Goal: Navigation & Orientation: Find specific page/section

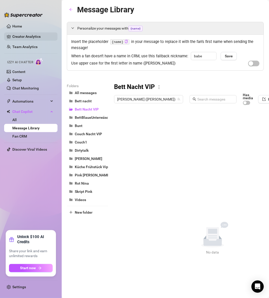
click at [24, 37] on link "Creator Analytics" at bounding box center [32, 36] width 41 height 8
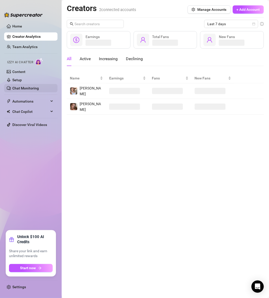
click at [22, 87] on link "Chat Monitoring" at bounding box center [25, 88] width 26 height 4
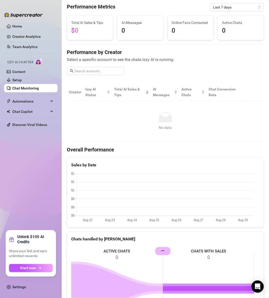
scroll to position [16, 0]
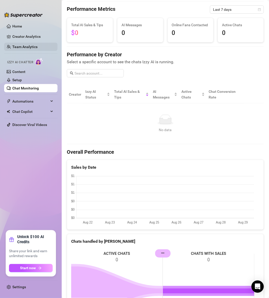
click at [38, 47] on link "Team Analytics" at bounding box center [24, 47] width 25 height 4
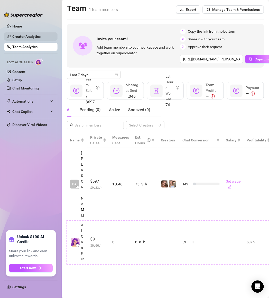
click at [20, 35] on link "Creator Analytics" at bounding box center [32, 36] width 41 height 8
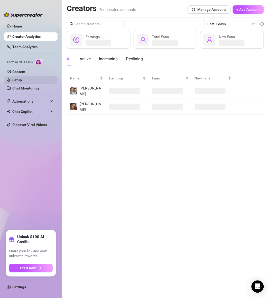
click at [15, 78] on link "Setup" at bounding box center [17, 80] width 10 height 4
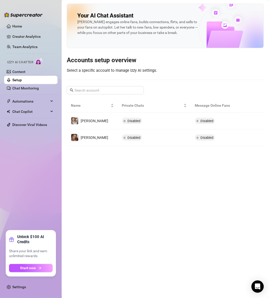
click at [17, 82] on link "Setup" at bounding box center [17, 80] width 10 height 4
